Goal: Find specific page/section: Find specific page/section

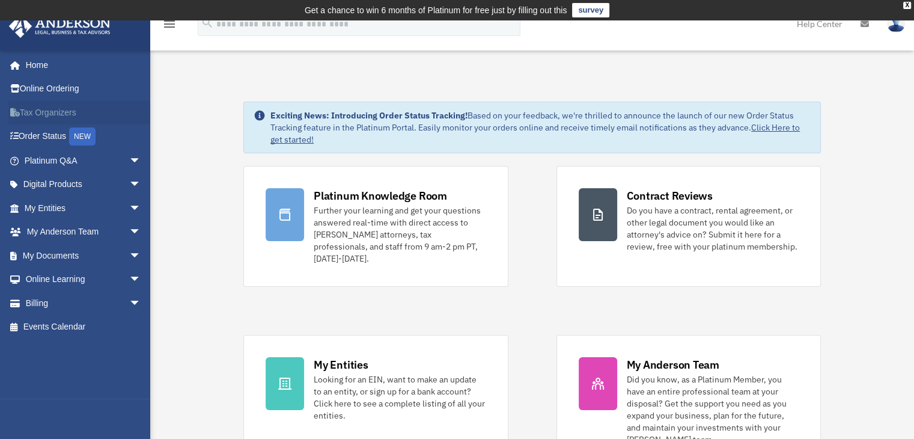
click at [53, 110] on link "Tax Organizers" at bounding box center [83, 112] width 151 height 24
click at [41, 249] on link "My Documents arrow_drop_down" at bounding box center [83, 255] width 151 height 24
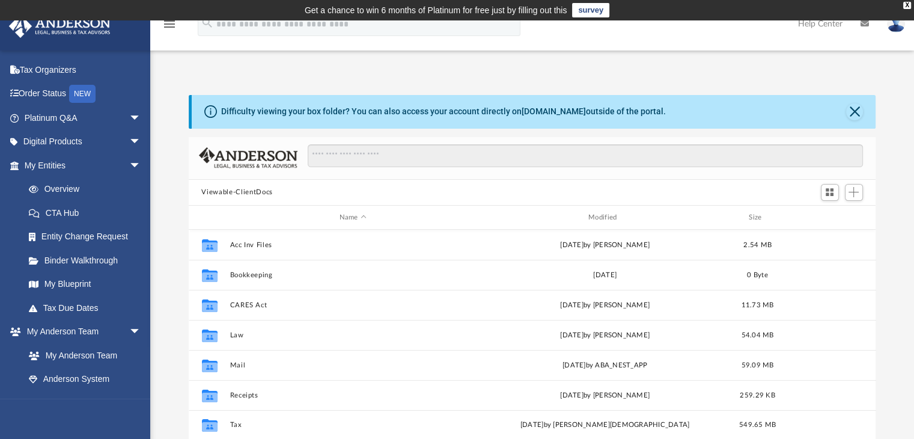
scroll to position [120, 0]
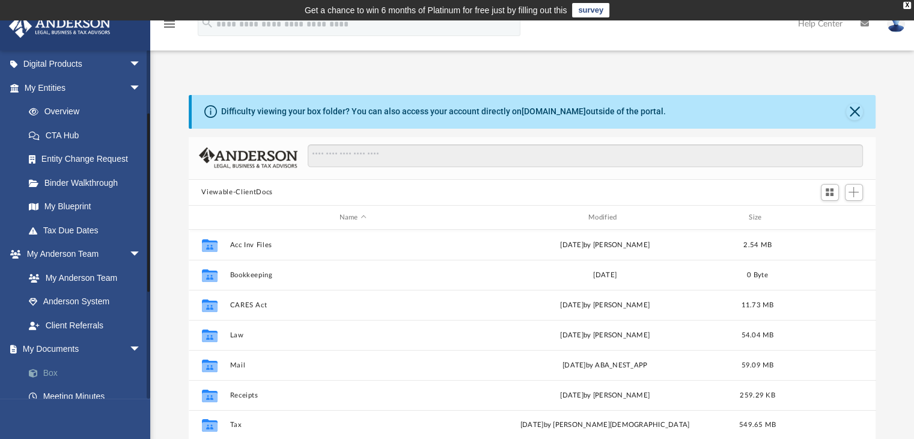
click at [50, 370] on link "Box" at bounding box center [88, 373] width 142 height 24
click at [49, 371] on link "Box" at bounding box center [88, 373] width 142 height 24
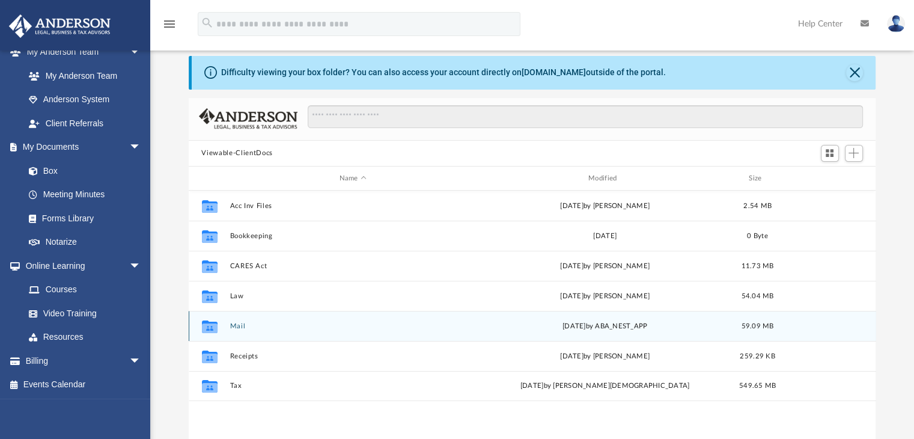
scroll to position [60, 0]
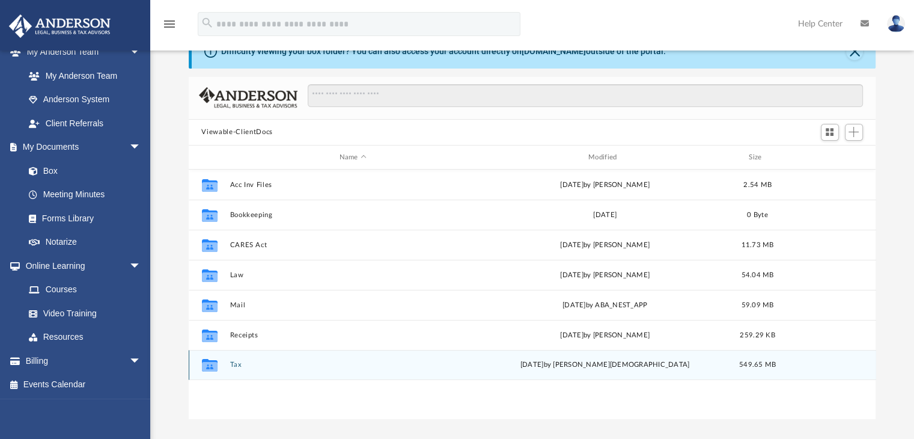
click at [232, 360] on div "Collaborated Folder Tax yesterday by Oshee Jain 549.65 MB" at bounding box center [533, 365] width 688 height 30
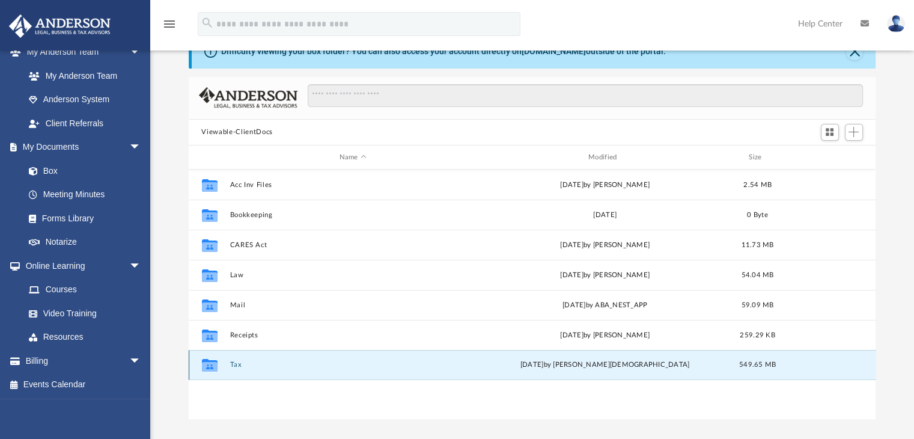
click at [215, 367] on icon "grid" at bounding box center [209, 367] width 16 height 10
click at [635, 363] on div "yesterday by Oshee Jain" at bounding box center [604, 365] width 246 height 11
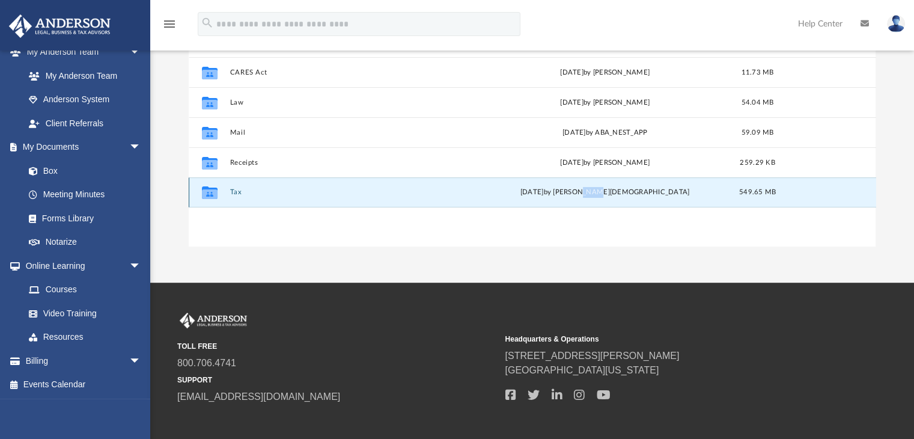
scroll to position [240, 0]
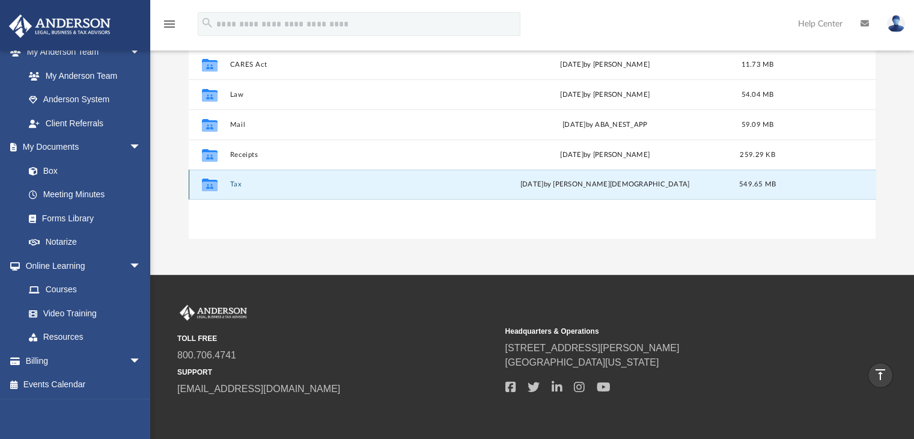
click at [196, 181] on div "Collaborated Folder" at bounding box center [209, 184] width 30 height 19
